Goal: Task Accomplishment & Management: Manage account settings

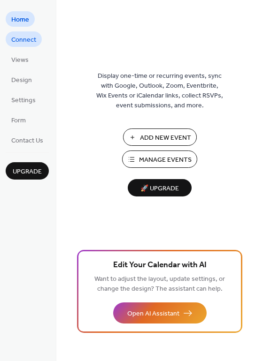
click at [33, 39] on span "Connect" at bounding box center [23, 40] width 25 height 10
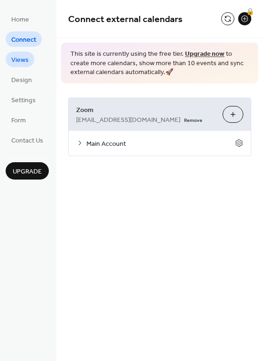
click at [31, 54] on link "Views" at bounding box center [20, 59] width 29 height 15
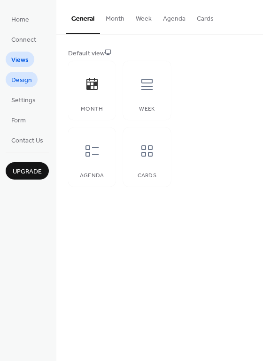
click at [29, 77] on span "Design" at bounding box center [21, 81] width 21 height 10
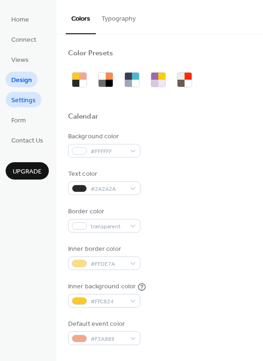
click at [25, 101] on span "Settings" at bounding box center [23, 101] width 24 height 10
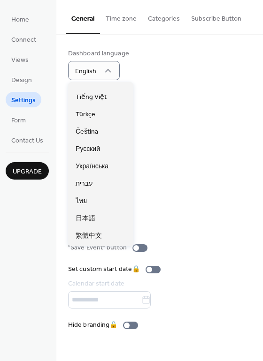
scroll to position [81, 0]
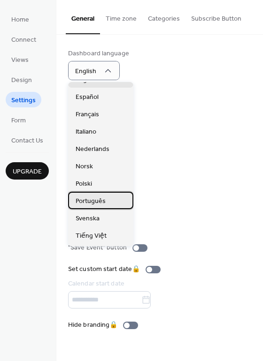
click at [98, 200] on span "Português" at bounding box center [91, 202] width 30 height 10
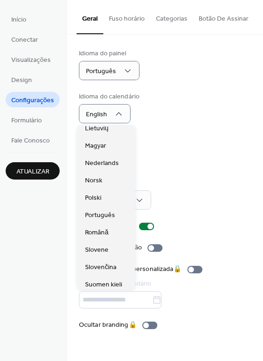
scroll to position [218, 0]
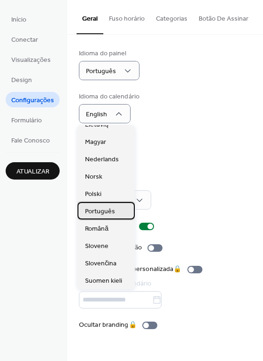
click at [112, 212] on span "Português" at bounding box center [100, 212] width 30 height 10
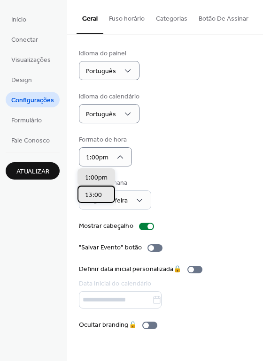
click at [100, 197] on span "13:00" at bounding box center [93, 196] width 17 height 10
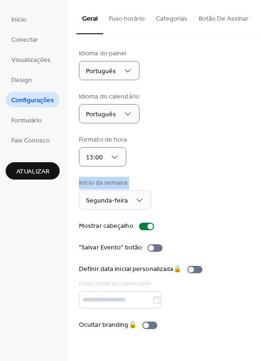
drag, startPoint x: 260, startPoint y: 158, endPoint x: 270, endPoint y: 174, distance: 18.8
click at [262, 174] on html "Início Conectar Visualizações Design Configurações Formulário Fale Conosco Atua…" at bounding box center [131, 180] width 263 height 361
click at [153, 246] on div at bounding box center [154, 249] width 15 height 8
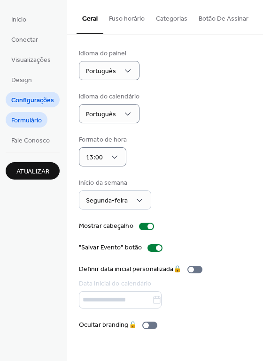
click at [37, 117] on span "Formulário" at bounding box center [26, 121] width 31 height 10
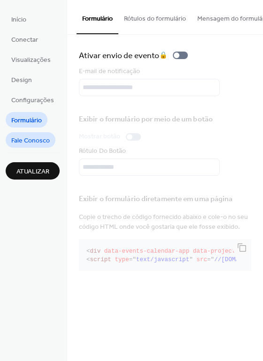
click at [31, 140] on span "Fale Conosco" at bounding box center [30, 141] width 38 height 10
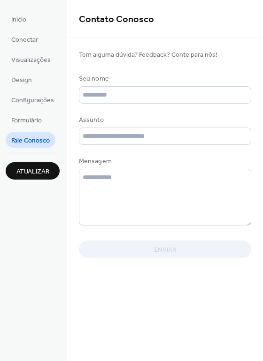
click at [41, 169] on span "Atualizar" at bounding box center [32, 172] width 33 height 10
